Goal: Task Accomplishment & Management: Complete application form

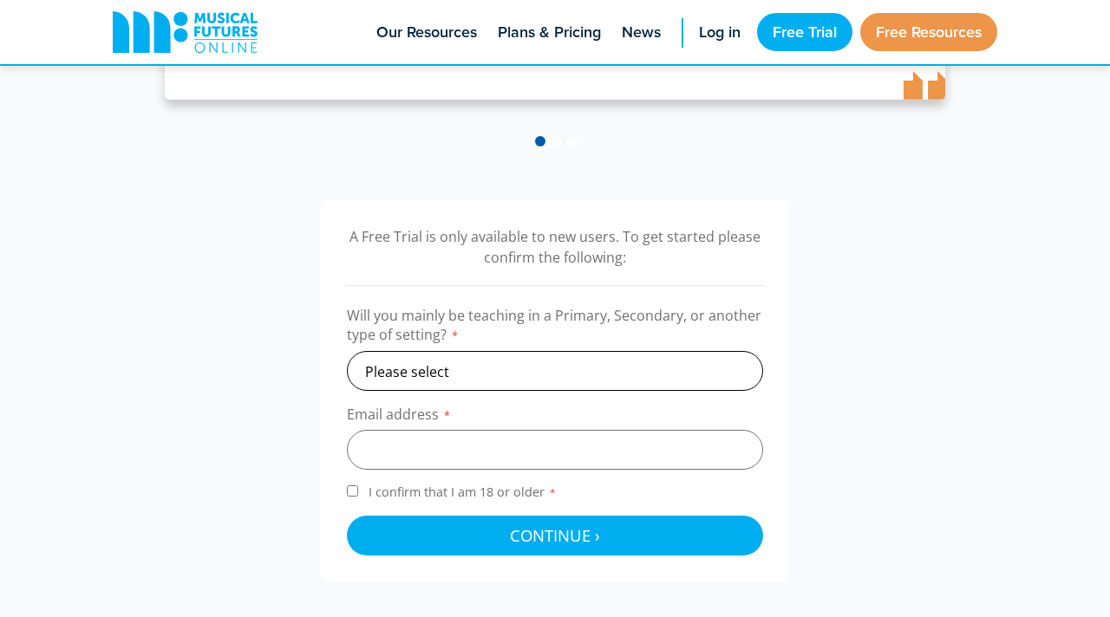
scroll to position [462, 0]
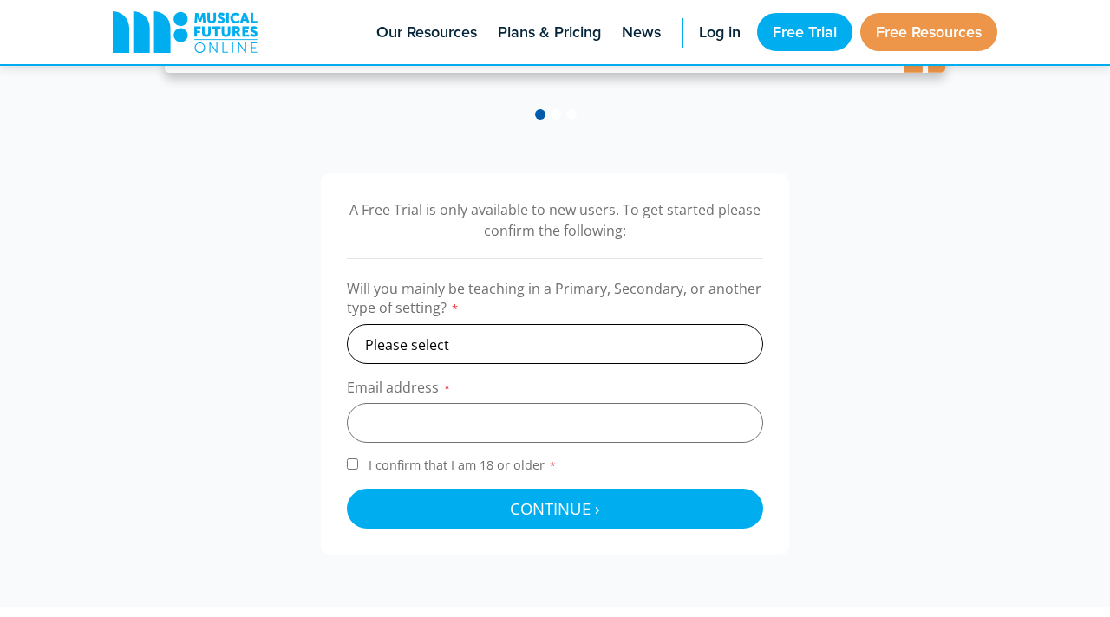
click at [688, 343] on select "Please select Primary Secondary Other" at bounding box center [555, 344] width 416 height 40
select select "secondary"
click at [347, 324] on select "Please select Primary Secondary Other" at bounding box center [555, 344] width 416 height 40
click at [591, 435] on input "email" at bounding box center [555, 423] width 416 height 40
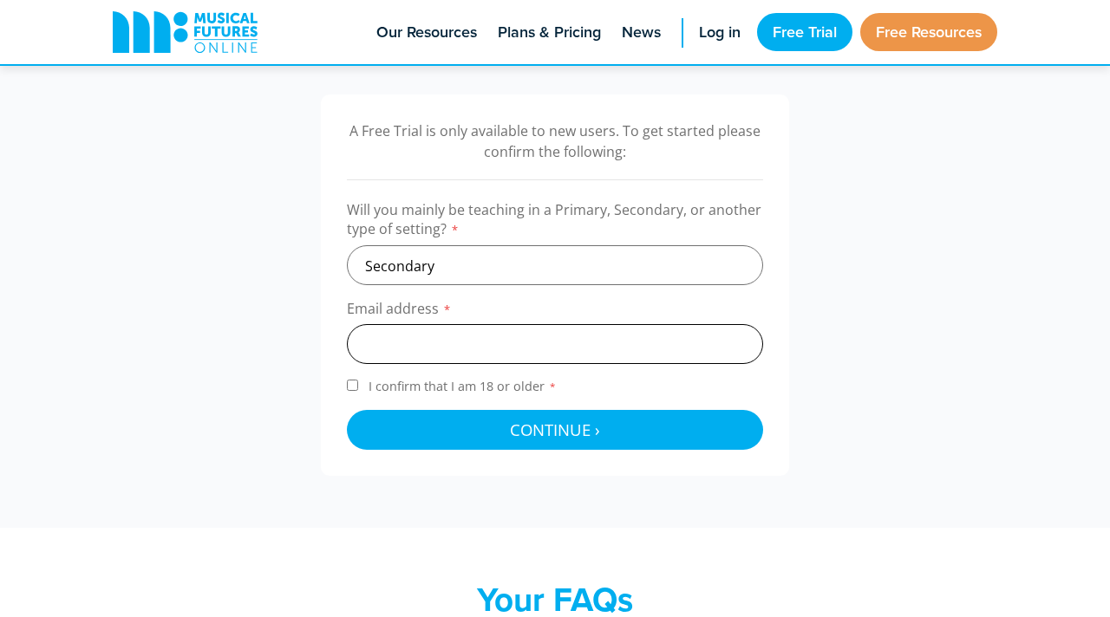
scroll to position [562, 0]
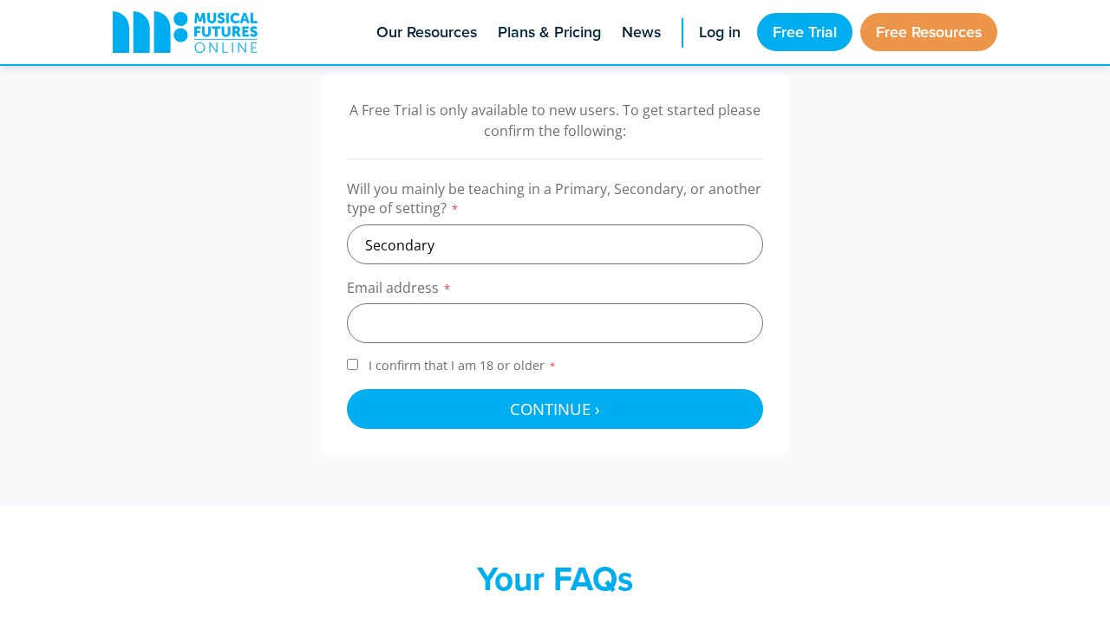
click at [498, 367] on span "I confirm that I am 18 or older *" at bounding box center [462, 365] width 195 height 16
click at [358, 367] on input "I confirm that I am 18 or older *" at bounding box center [352, 364] width 11 height 11
click at [429, 370] on span "I confirm that I am 18 or older *" at bounding box center [462, 365] width 195 height 16
click at [358, 370] on input "I confirm that I am 18 or older *" at bounding box center [352, 364] width 11 height 11
checkbox input "false"
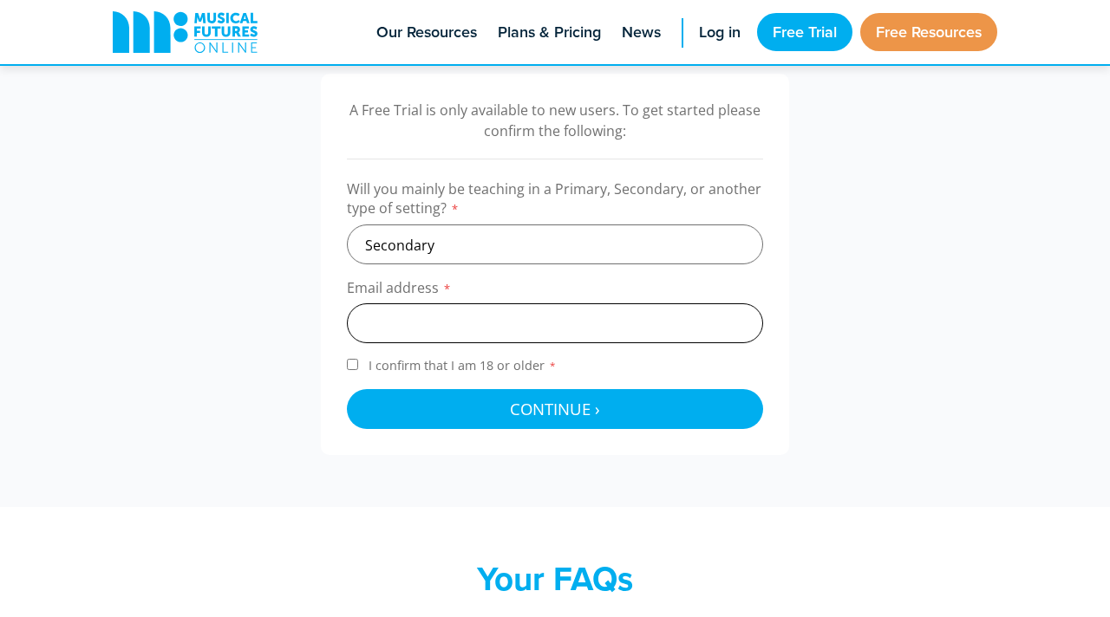
click at [461, 336] on input "email" at bounding box center [555, 323] width 416 height 40
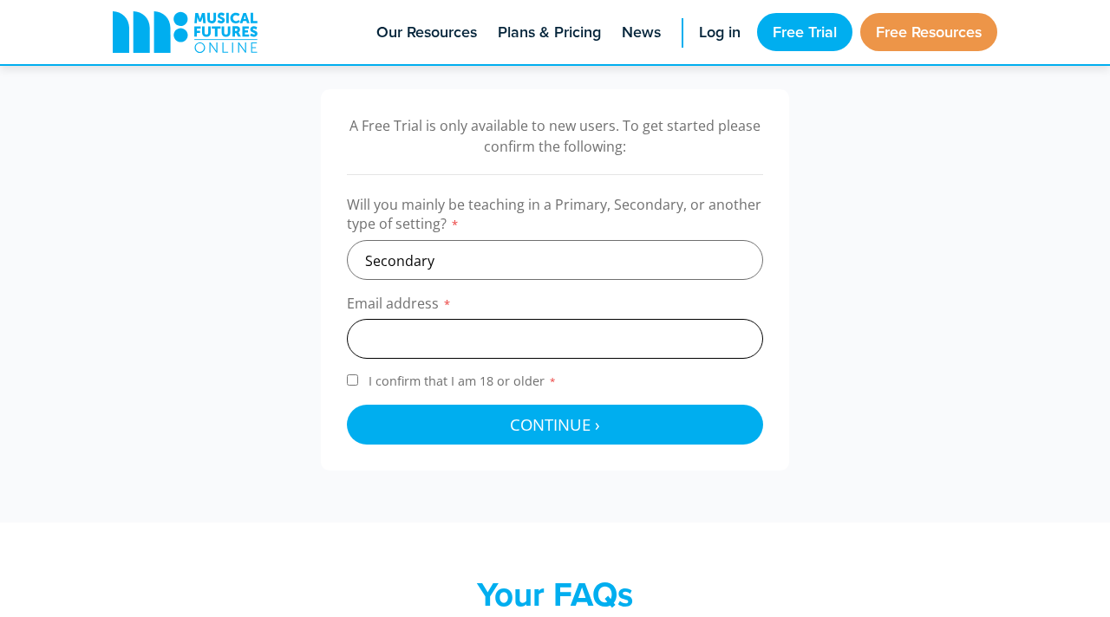
scroll to position [544, 0]
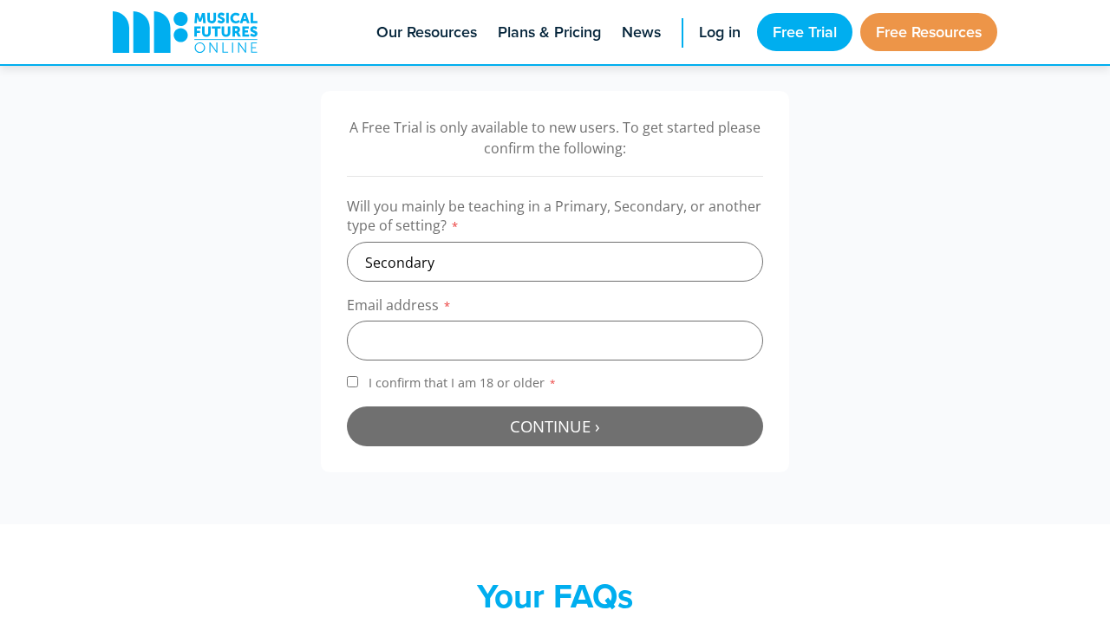
click at [459, 417] on button "Continue › Checking your details..." at bounding box center [555, 427] width 416 height 40
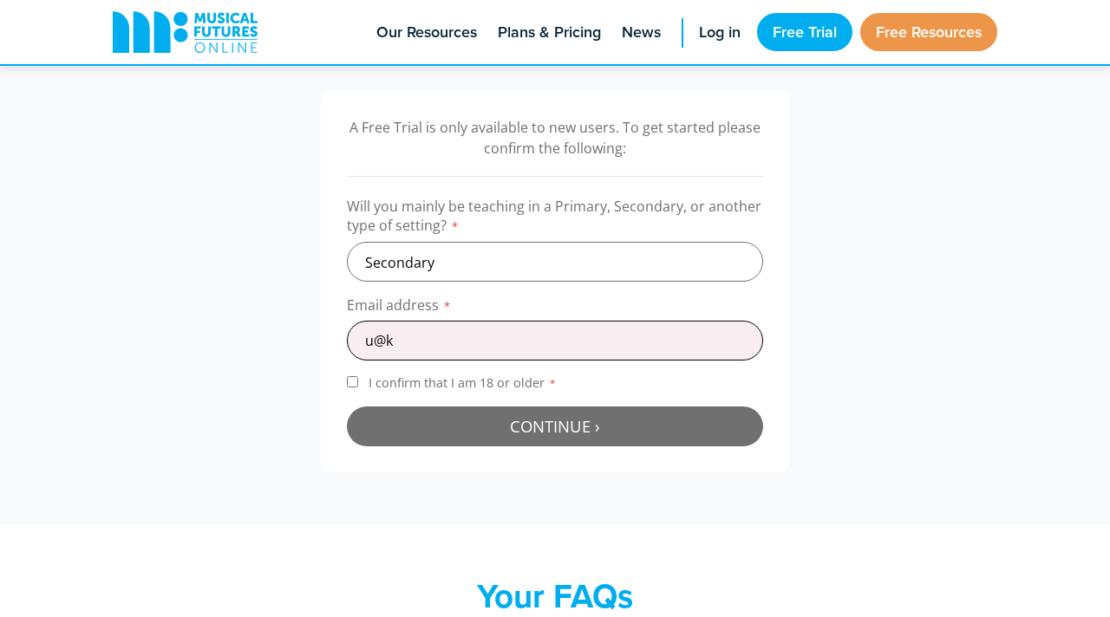
type input "u@k"
click at [499, 432] on button "Continue › Checking your details..." at bounding box center [555, 427] width 416 height 40
